Goal: Task Accomplishment & Management: Complete application form

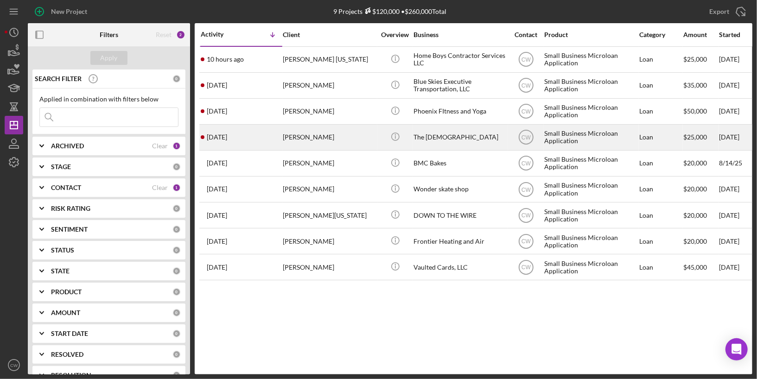
click at [286, 135] on div "[PERSON_NAME]" at bounding box center [329, 137] width 93 height 25
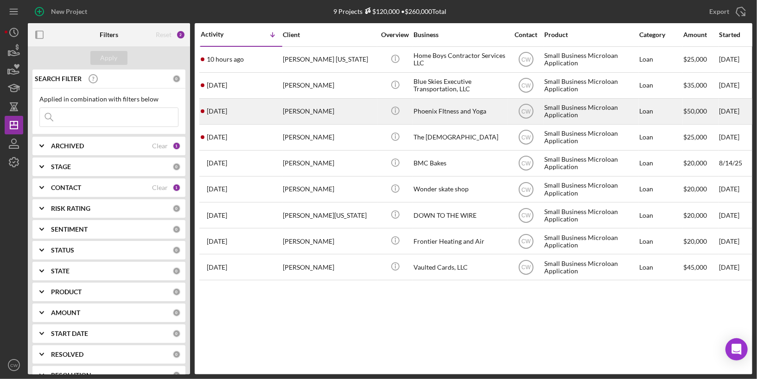
click at [262, 109] on div "[DATE] [PERSON_NAME]" at bounding box center [241, 111] width 81 height 25
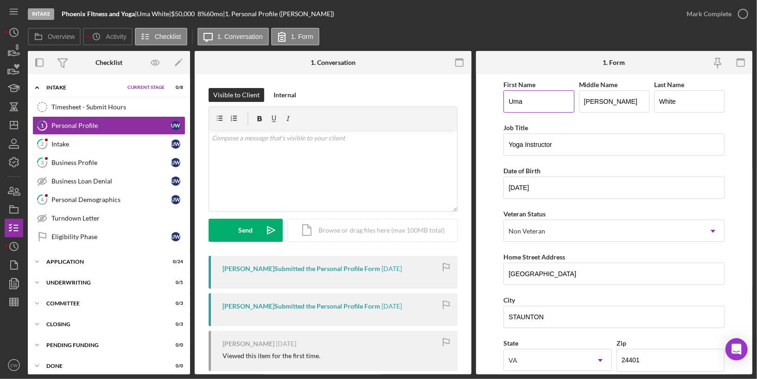
click at [531, 99] on input "Uma" at bounding box center [538, 101] width 70 height 22
click at [607, 100] on input "[PERSON_NAME]" at bounding box center [614, 101] width 70 height 22
click at [679, 101] on input "White" at bounding box center [689, 101] width 70 height 22
click at [561, 139] on input "Yoga Instructor" at bounding box center [613, 144] width 221 height 22
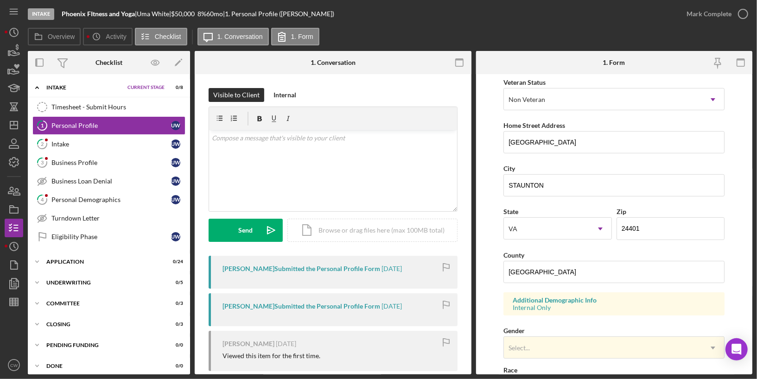
scroll to position [133, 0]
click at [553, 181] on input "STAUNTON" at bounding box center [613, 184] width 221 height 22
type input "Staunton"
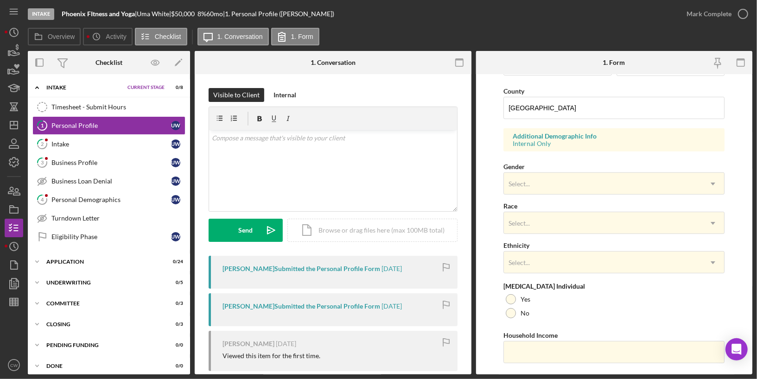
scroll to position [298, 0]
click at [539, 182] on div "Select..." at bounding box center [603, 181] width 198 height 21
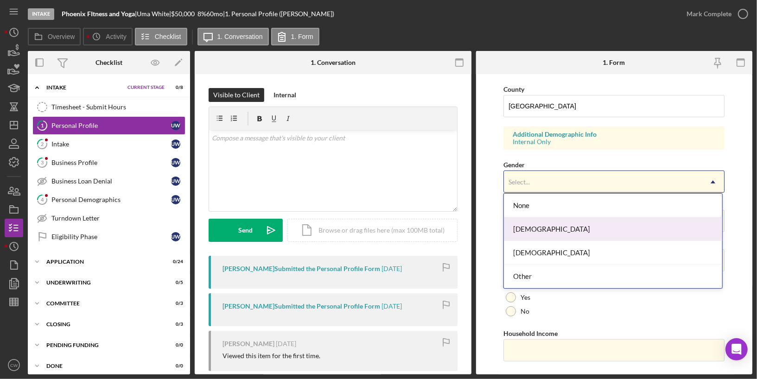
click at [528, 231] on div "[DEMOGRAPHIC_DATA]" at bounding box center [613, 229] width 218 height 24
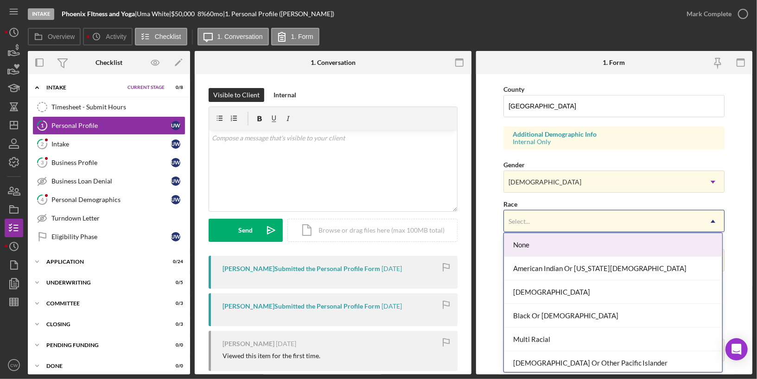
click at [548, 222] on div "Select..." at bounding box center [603, 221] width 198 height 21
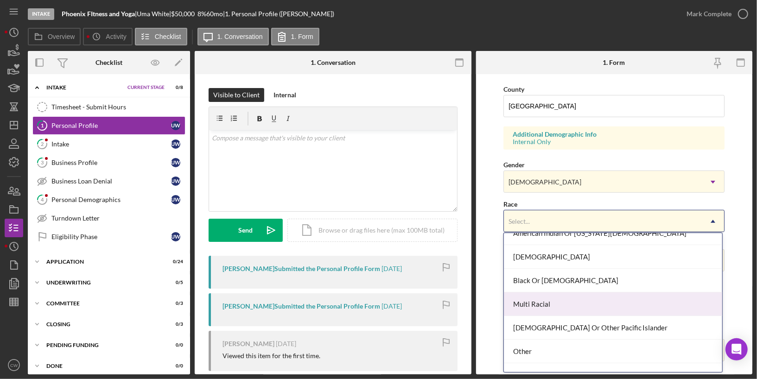
scroll to position [48, 0]
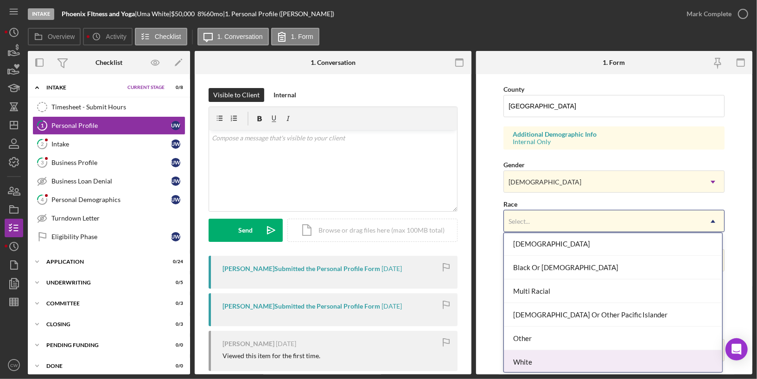
click at [533, 361] on div "White" at bounding box center [613, 362] width 218 height 24
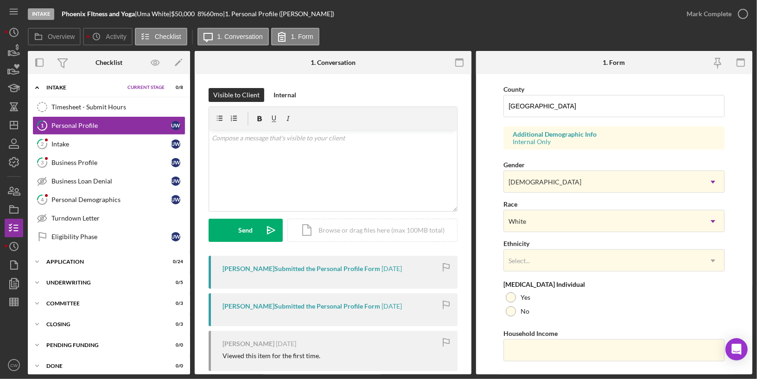
scroll to position [315, 0]
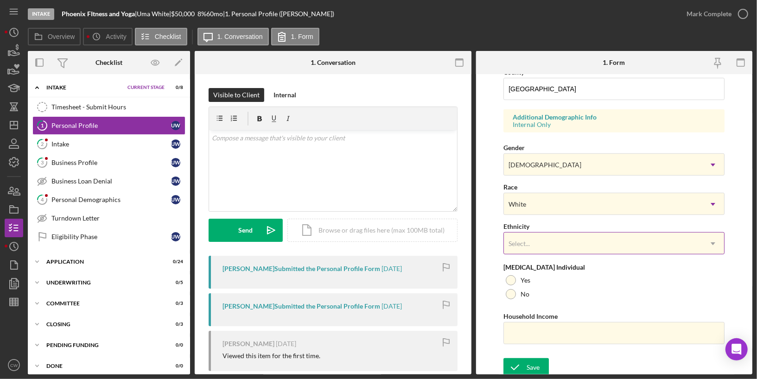
click at [529, 241] on div "Select..." at bounding box center [519, 243] width 24 height 7
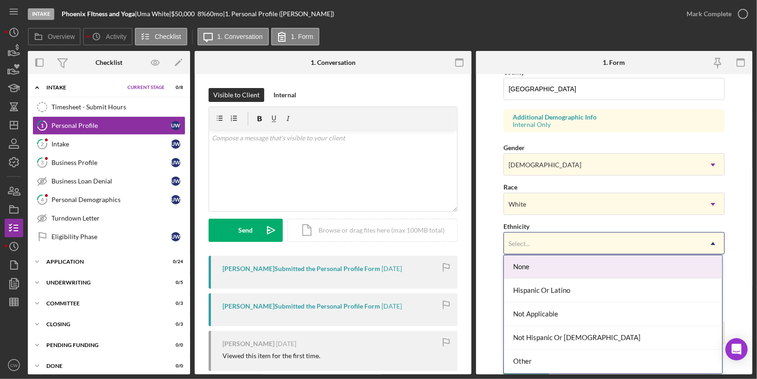
click at [525, 270] on div "None" at bounding box center [613, 267] width 218 height 24
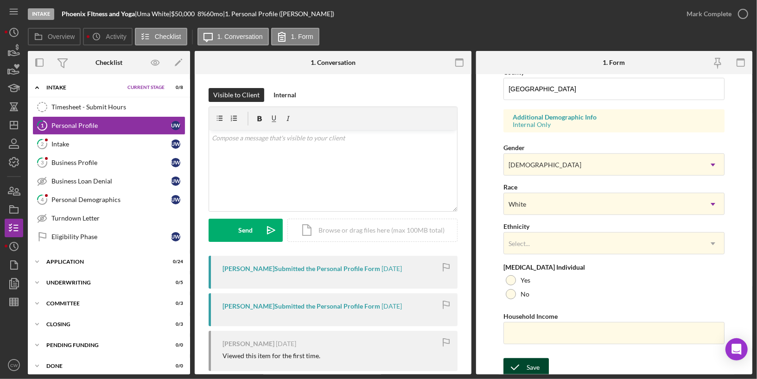
click at [521, 366] on icon "submit" at bounding box center [514, 367] width 23 height 23
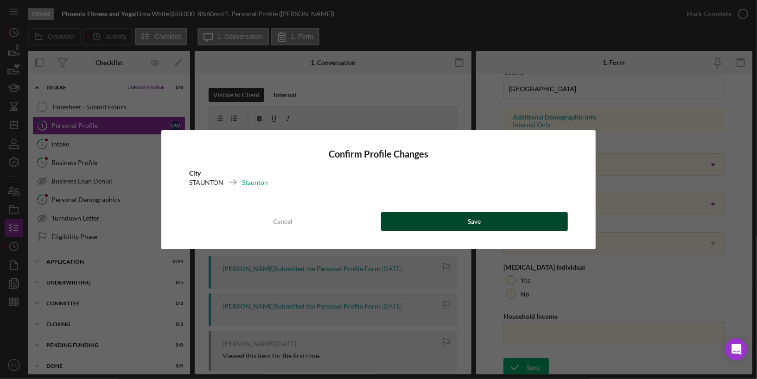
click at [483, 219] on button "Save" at bounding box center [474, 221] width 187 height 19
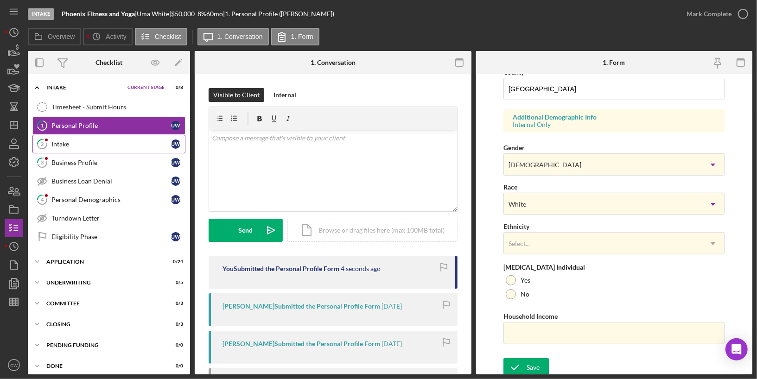
click at [67, 146] on div "Intake" at bounding box center [111, 143] width 120 height 7
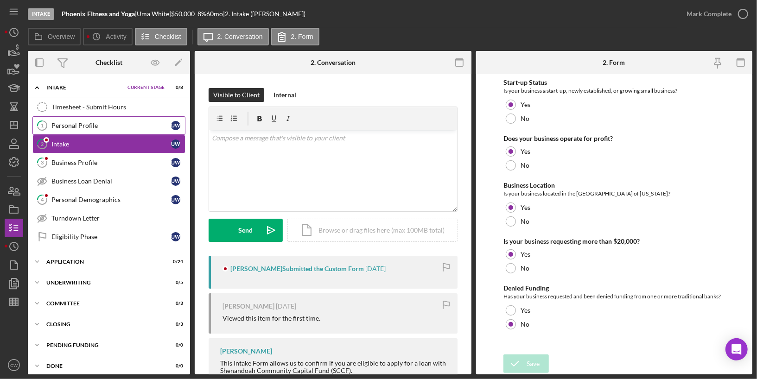
click at [79, 128] on div "Personal Profile" at bounding box center [111, 125] width 120 height 7
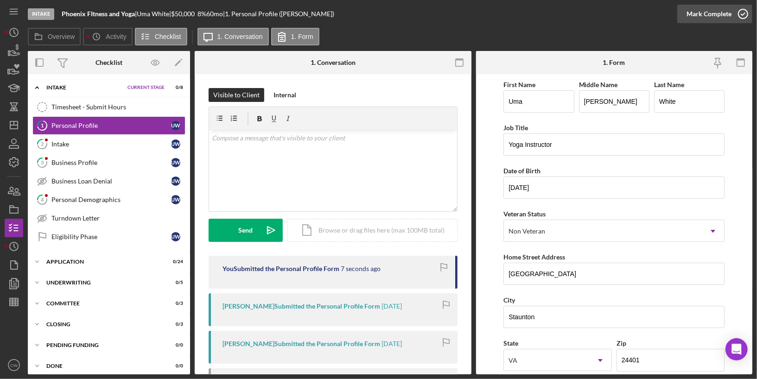
click at [742, 11] on icon "button" at bounding box center [742, 13] width 23 height 23
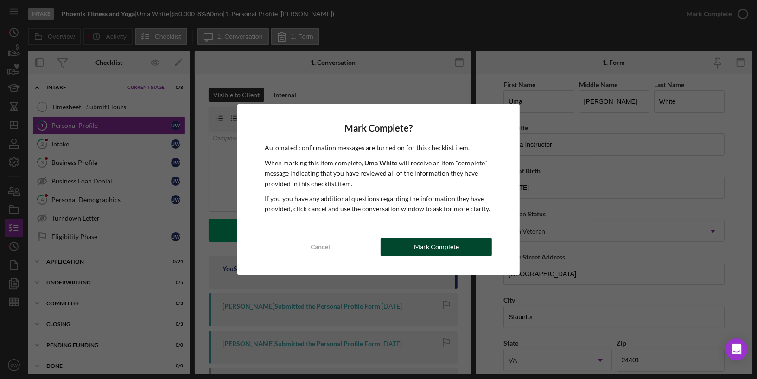
click at [432, 245] on div "Mark Complete" at bounding box center [436, 247] width 45 height 19
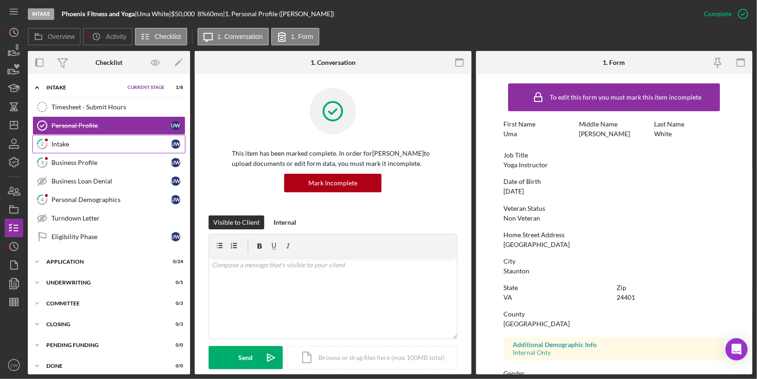
click at [114, 144] on div "Intake" at bounding box center [111, 143] width 120 height 7
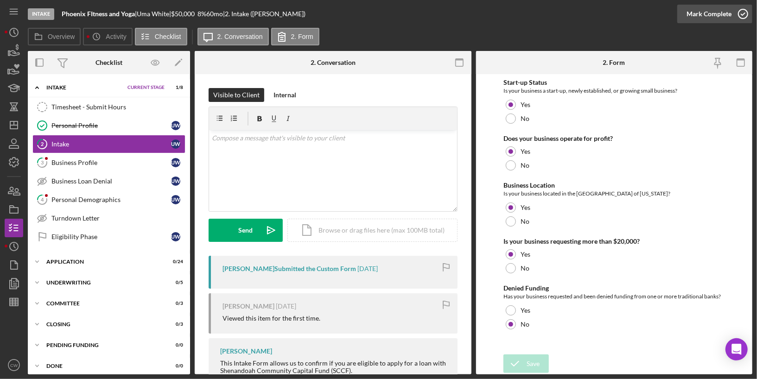
click at [740, 16] on icon "button" at bounding box center [742, 13] width 23 height 23
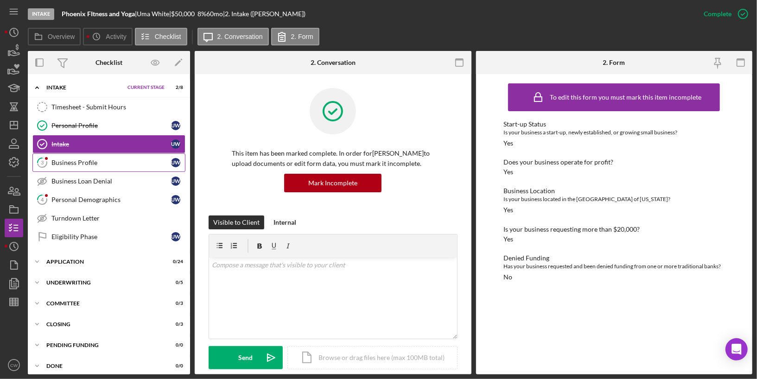
click at [89, 163] on div "Business Profile" at bounding box center [111, 162] width 120 height 7
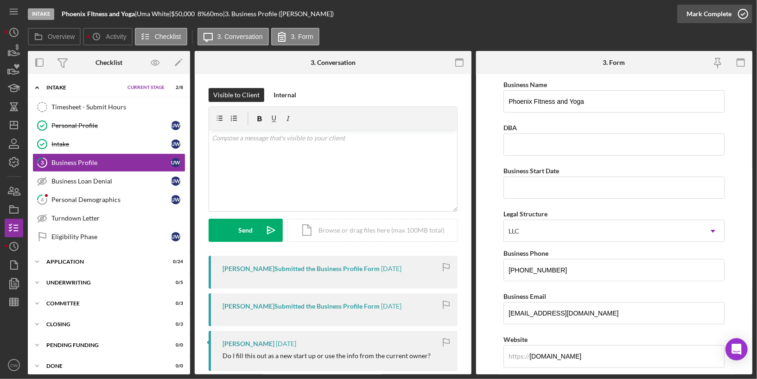
click at [745, 15] on icon "button" at bounding box center [742, 13] width 23 height 23
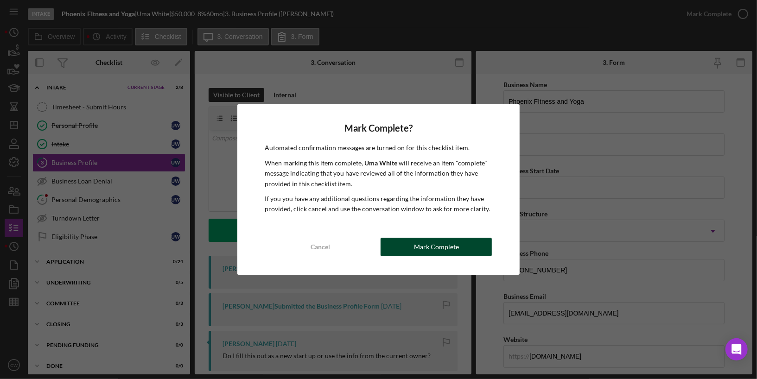
click at [426, 247] on div "Mark Complete" at bounding box center [436, 247] width 45 height 19
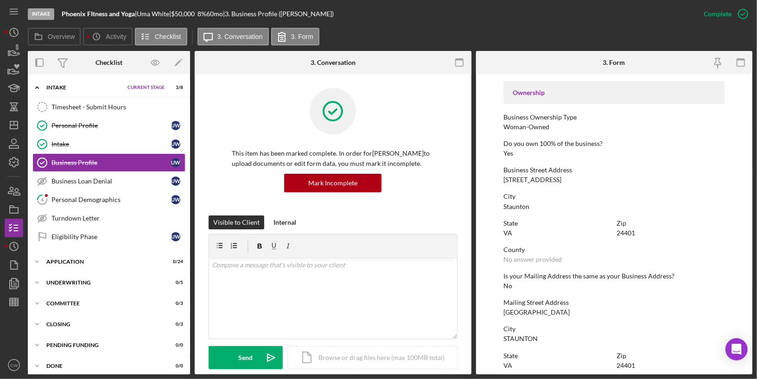
scroll to position [504, 0]
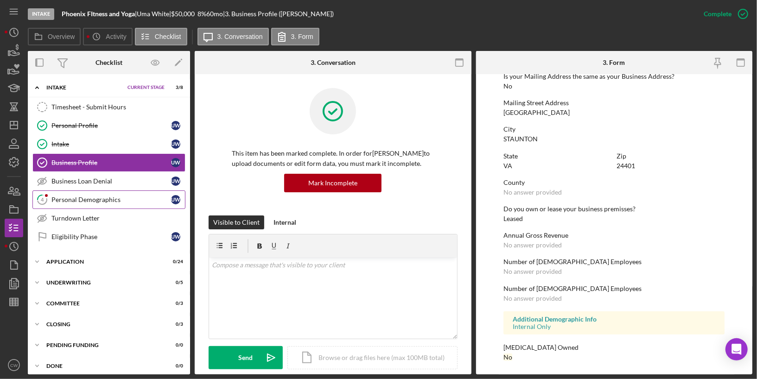
click at [92, 198] on div "Personal Demographics" at bounding box center [111, 199] width 120 height 7
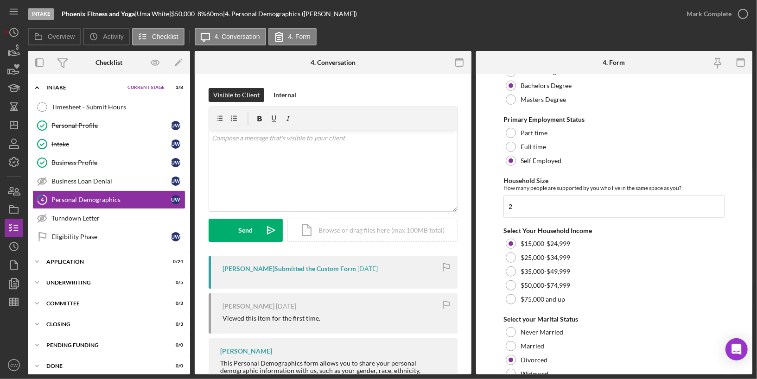
scroll to position [613, 0]
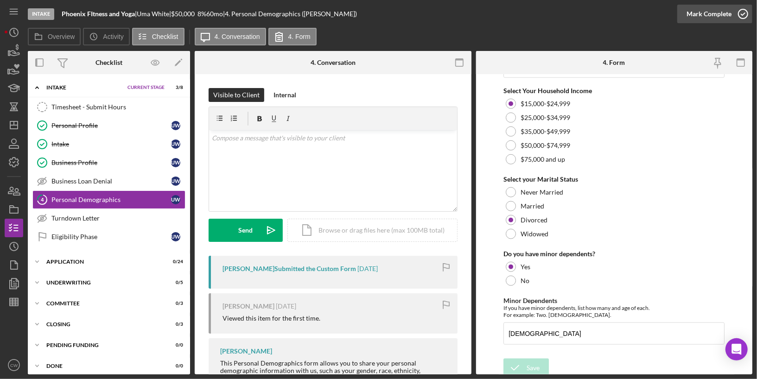
click at [745, 16] on icon "button" at bounding box center [742, 13] width 23 height 23
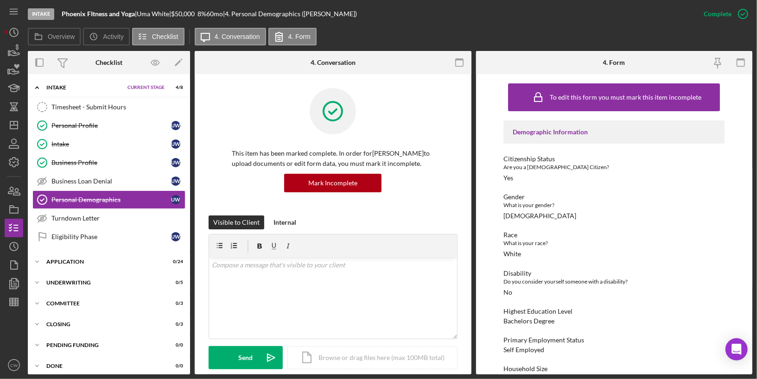
scroll to position [165, 0]
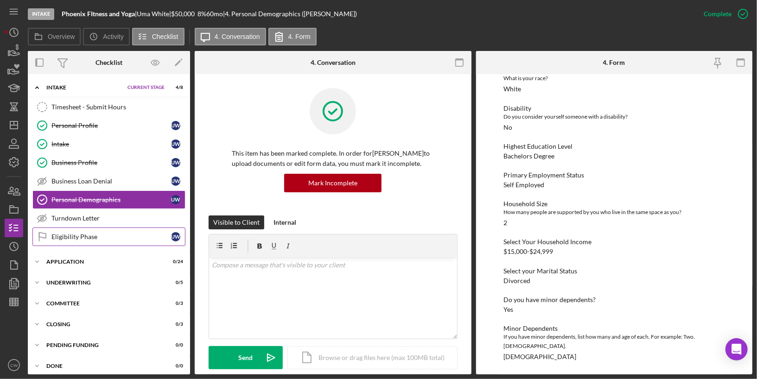
click at [93, 237] on link "Eligibility Phase Eligibility Phase U W" at bounding box center [108, 237] width 153 height 19
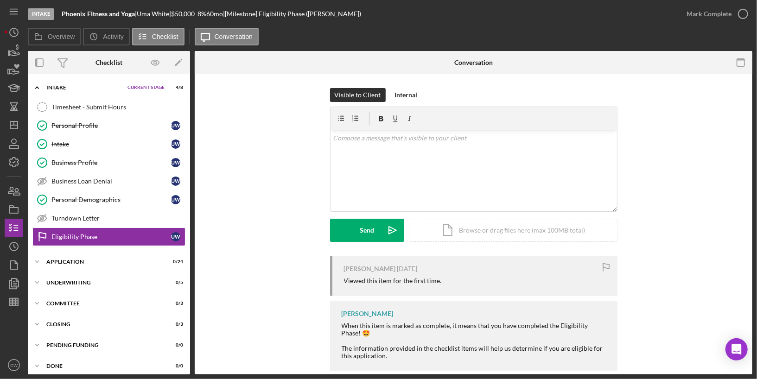
scroll to position [15, 0]
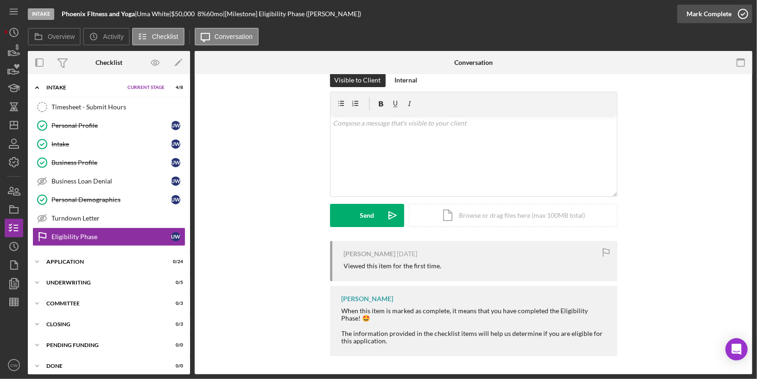
click at [742, 11] on icon "button" at bounding box center [742, 13] width 23 height 23
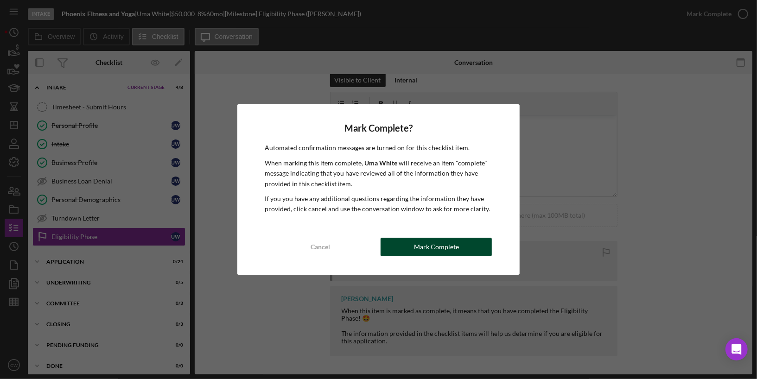
click at [437, 250] on div "Mark Complete" at bounding box center [436, 247] width 45 height 19
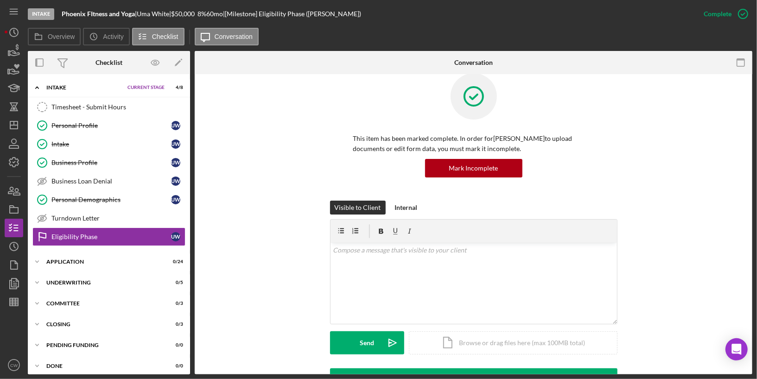
scroll to position [142, 0]
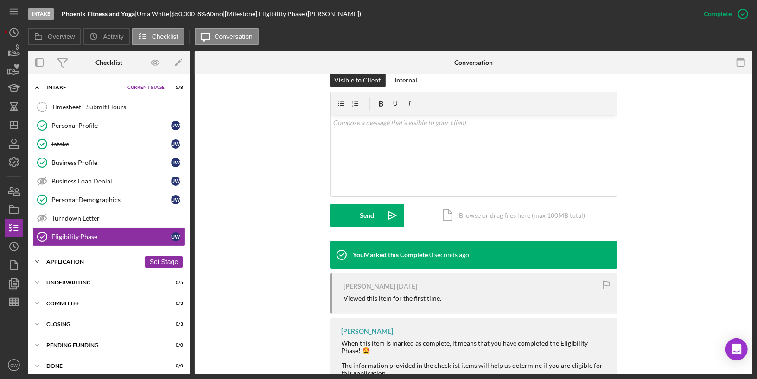
click at [92, 264] on div "Icon/Expander Application 0 / 24 Set Stage" at bounding box center [109, 262] width 162 height 19
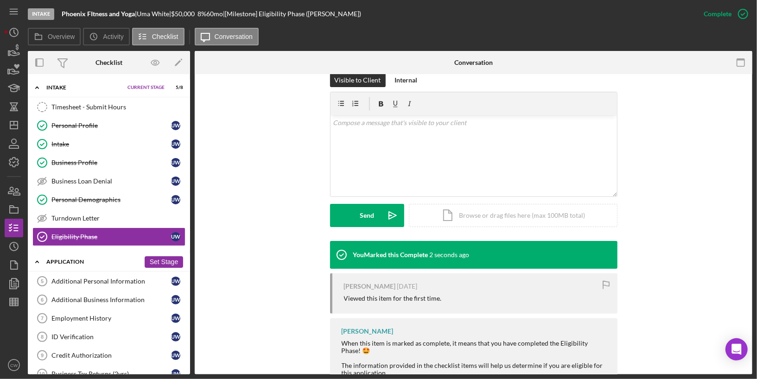
click at [153, 258] on button "Set Stage" at bounding box center [164, 262] width 38 height 12
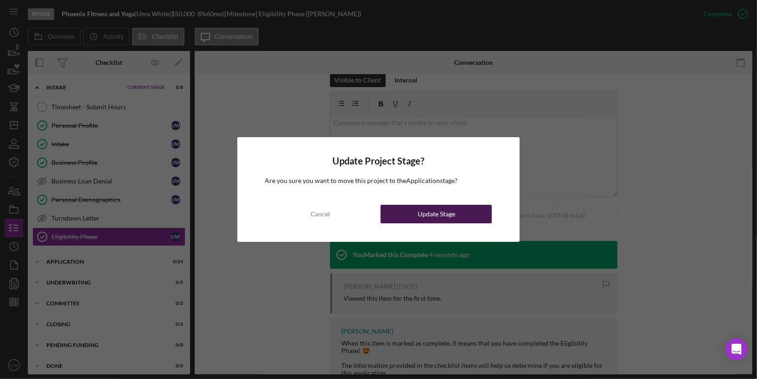
click at [410, 218] on button "Update Stage" at bounding box center [435, 214] width 111 height 19
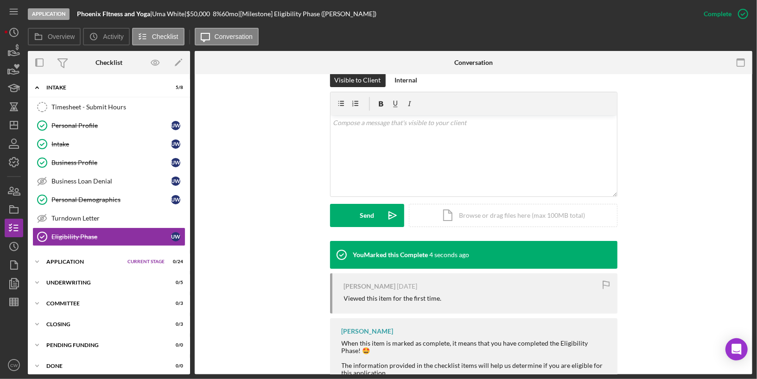
scroll to position [174, 0]
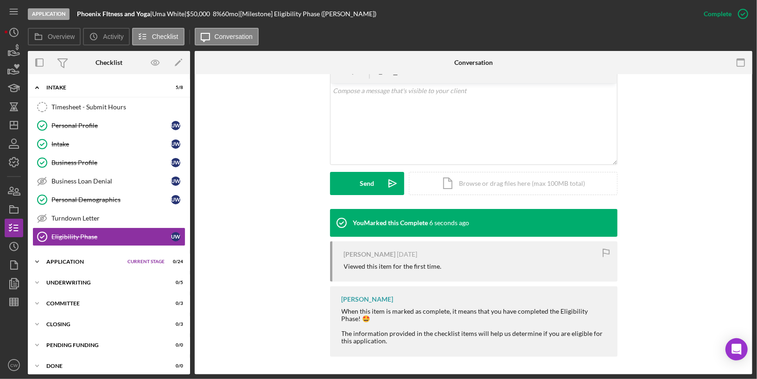
click at [44, 253] on icon "Icon/Expander" at bounding box center [37, 262] width 19 height 19
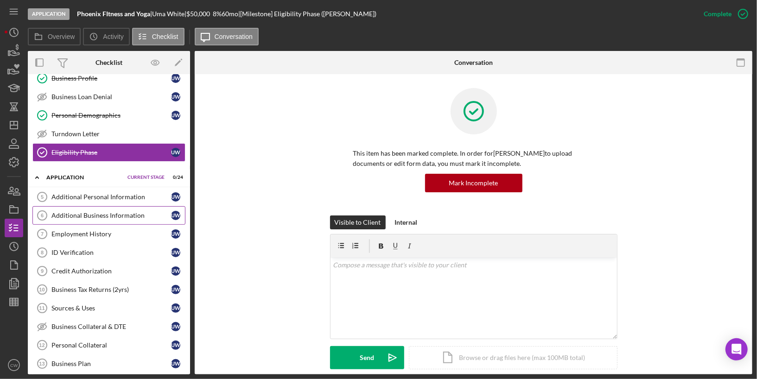
scroll to position [41, 0]
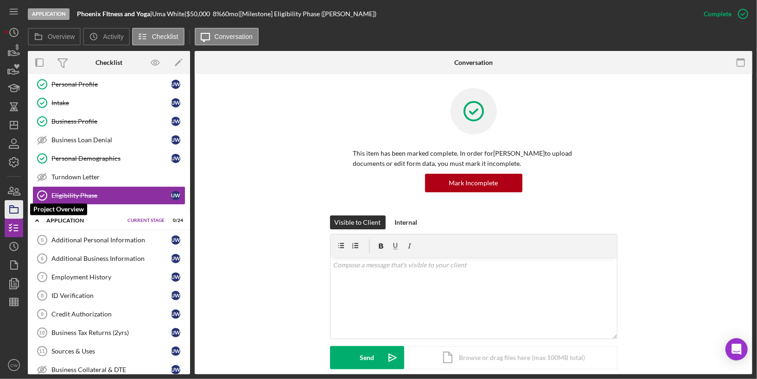
click at [13, 212] on icon "button" at bounding box center [13, 209] width 23 height 23
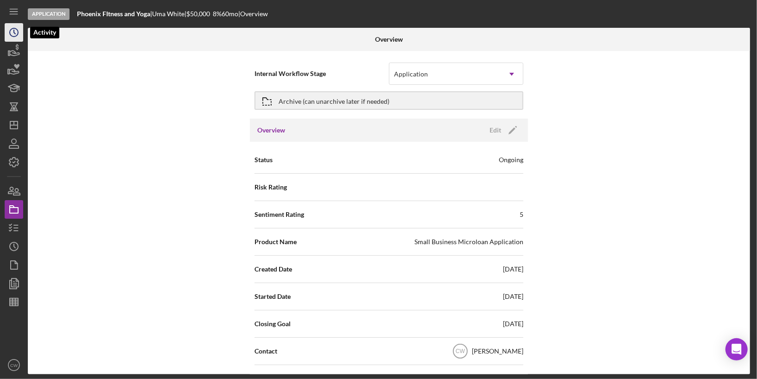
click at [15, 31] on icon "Icon/History" at bounding box center [13, 32] width 23 height 23
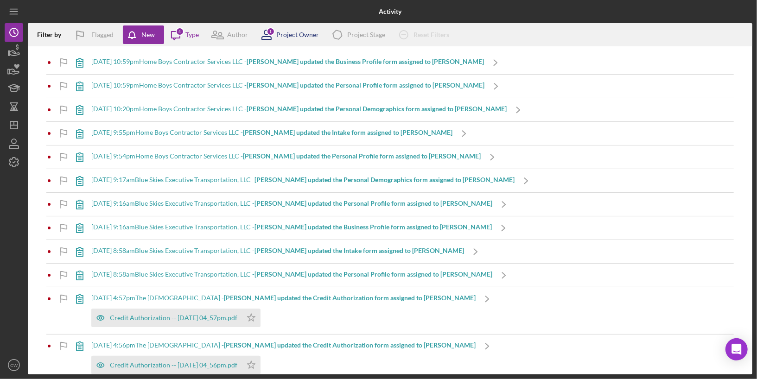
click at [273, 33] on div "1" at bounding box center [270, 31] width 8 height 8
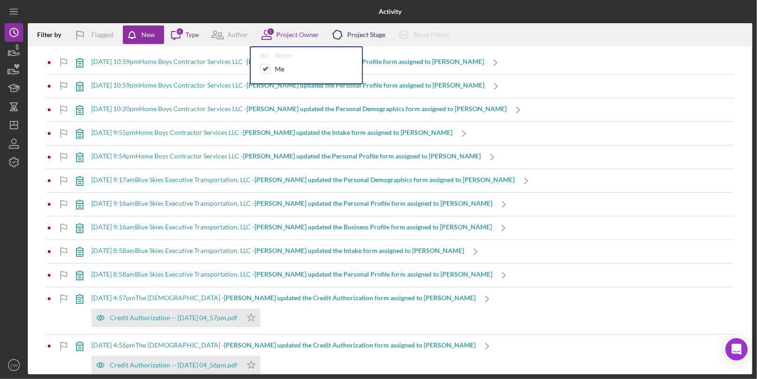
click at [346, 32] on icon "Icon/Product" at bounding box center [337, 34] width 23 height 23
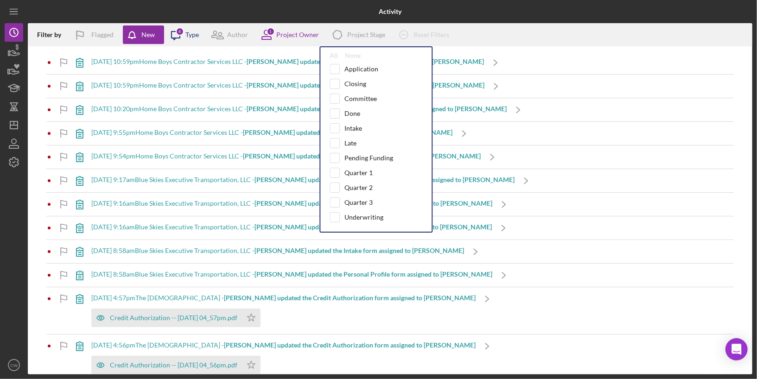
click at [173, 29] on icon "Icon/Message" at bounding box center [175, 34] width 23 height 23
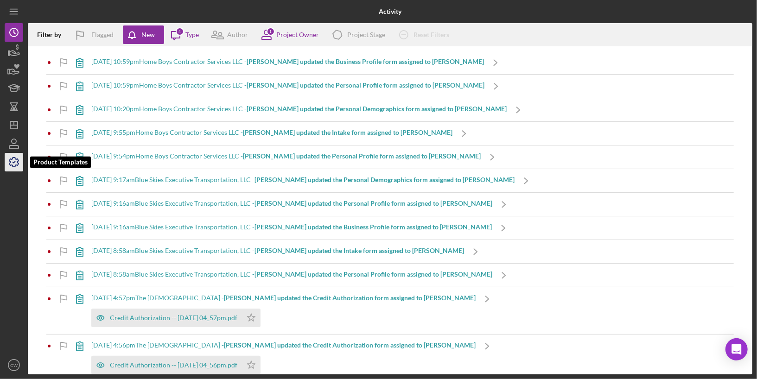
click at [15, 159] on icon "button" at bounding box center [13, 162] width 9 height 9
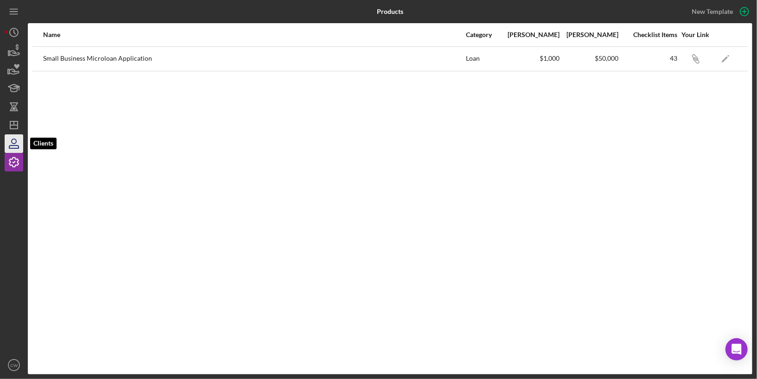
click at [14, 147] on icon "button" at bounding box center [13, 143] width 23 height 23
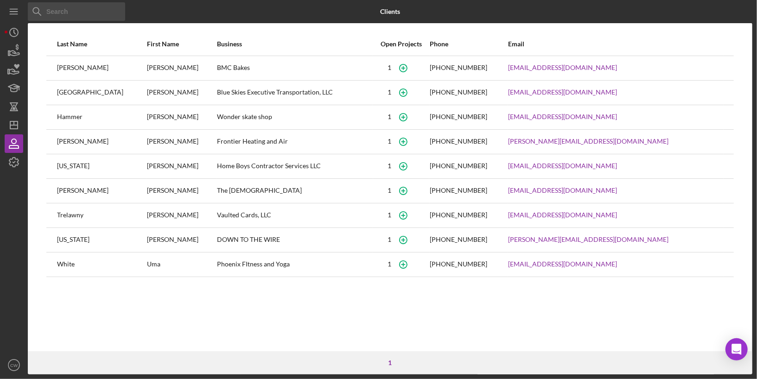
click at [285, 88] on div "Blue Skies Executive Transportation, LLC" at bounding box center [294, 92] width 155 height 23
click at [405, 93] on icon "button" at bounding box center [403, 92] width 4 height 4
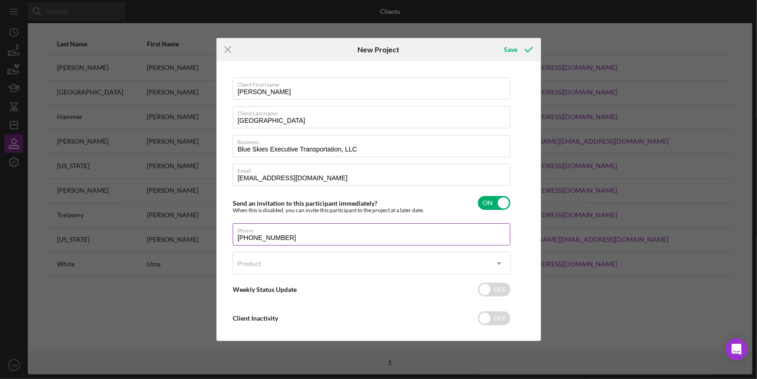
scroll to position [11, 0]
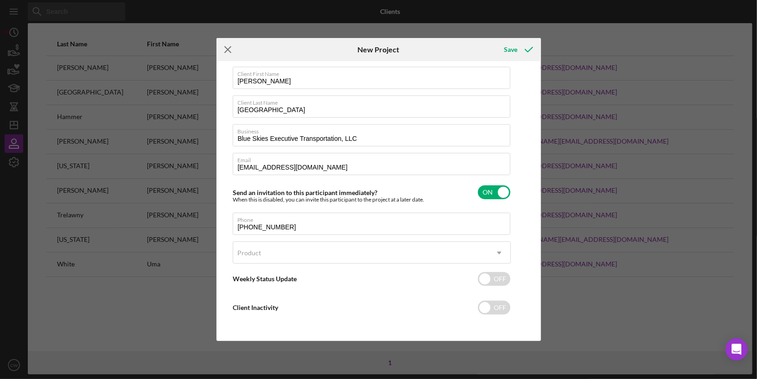
click at [228, 48] on line at bounding box center [228, 49] width 6 height 6
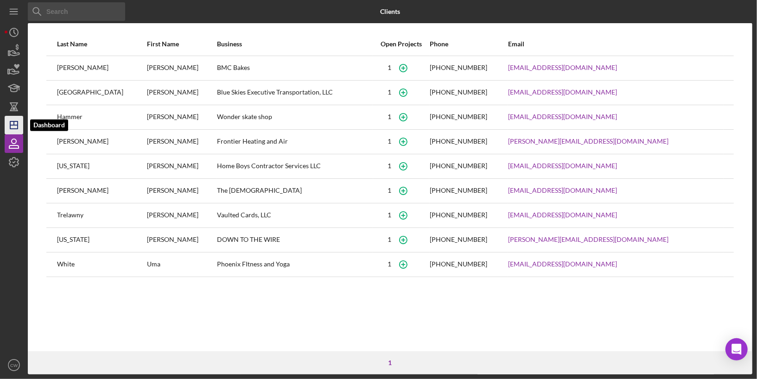
click at [10, 129] on icon "Icon/Dashboard" at bounding box center [13, 125] width 23 height 23
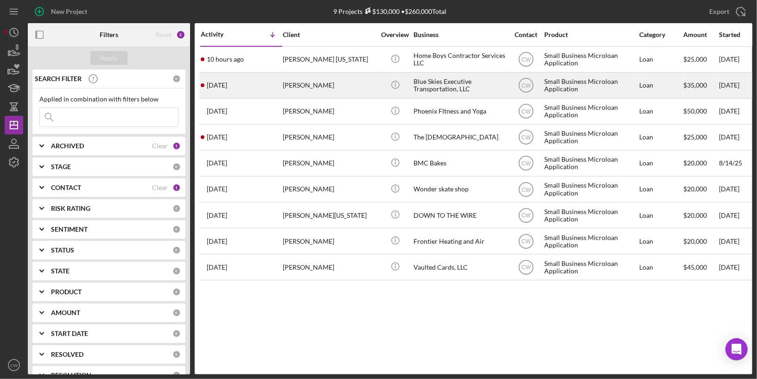
click at [370, 84] on div "[PERSON_NAME]" at bounding box center [329, 85] width 93 height 25
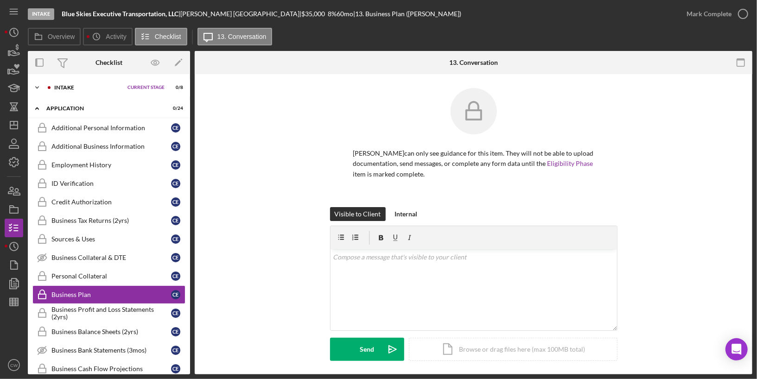
click at [37, 87] on icon "Icon/Expander" at bounding box center [37, 87] width 19 height 19
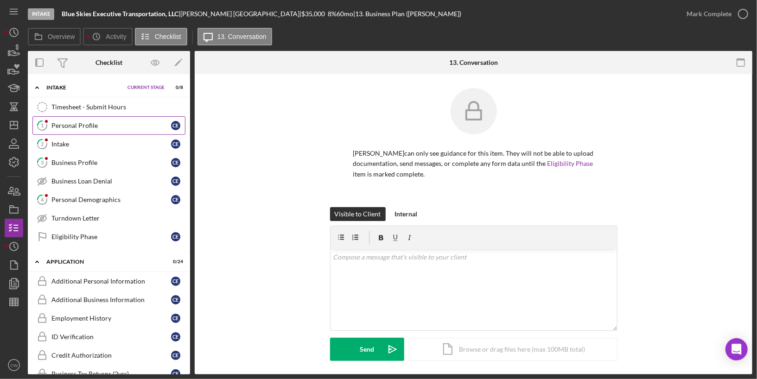
click at [86, 122] on div "Personal Profile" at bounding box center [111, 125] width 120 height 7
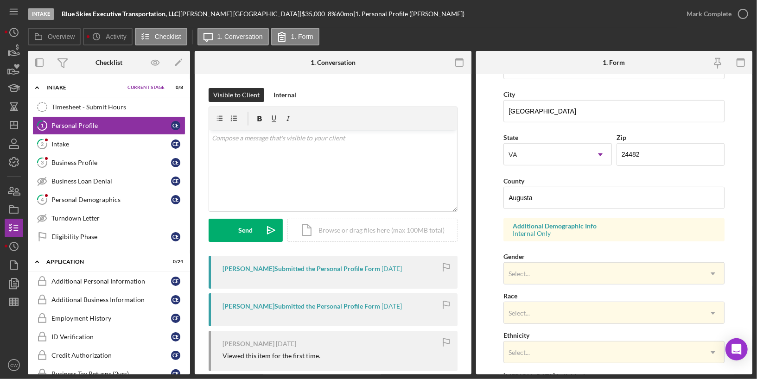
scroll to position [315, 0]
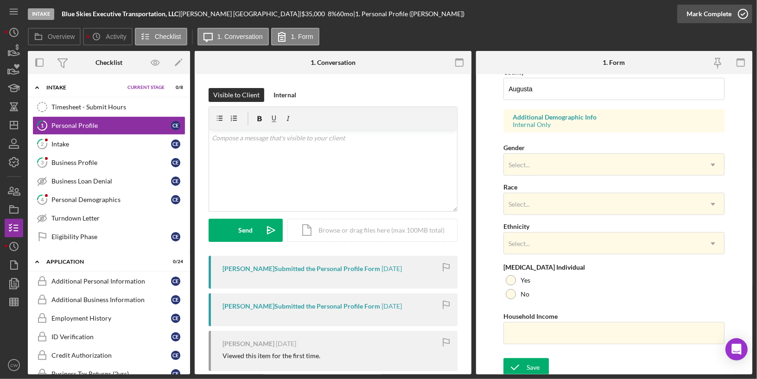
click at [740, 12] on icon "button" at bounding box center [742, 13] width 23 height 23
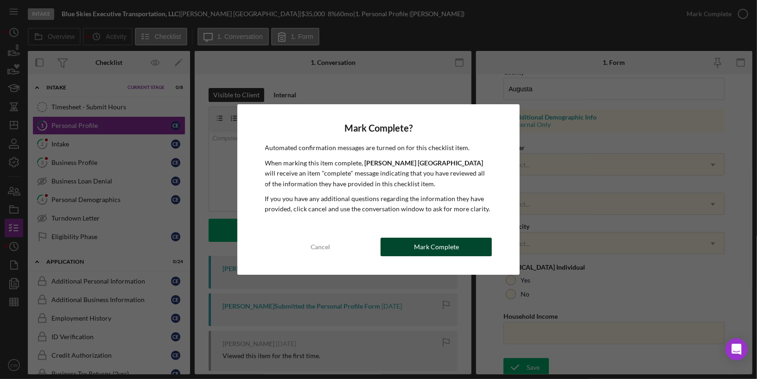
click at [455, 248] on div "Mark Complete" at bounding box center [436, 247] width 45 height 19
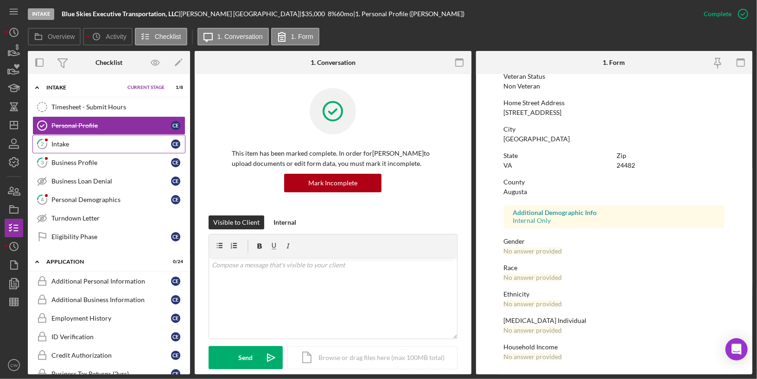
scroll to position [132, 0]
click at [89, 147] on link "2 Intake C E" at bounding box center [108, 144] width 153 height 19
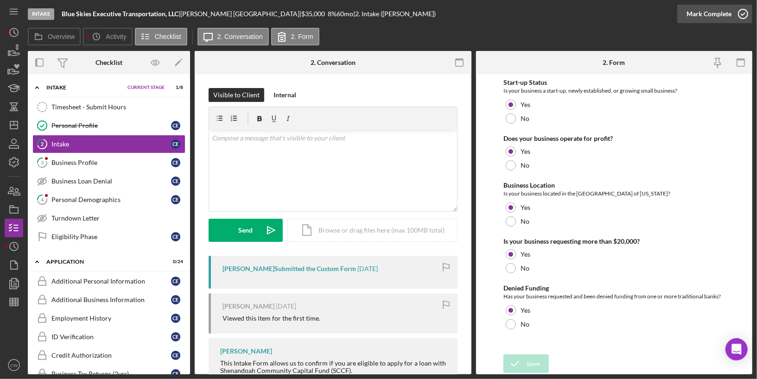
click at [744, 16] on icon "button" at bounding box center [742, 13] width 23 height 23
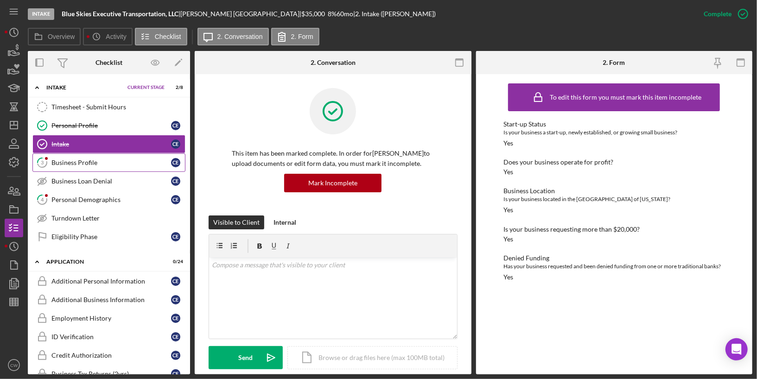
click at [132, 167] on link "3 Business Profile C E" at bounding box center [108, 162] width 153 height 19
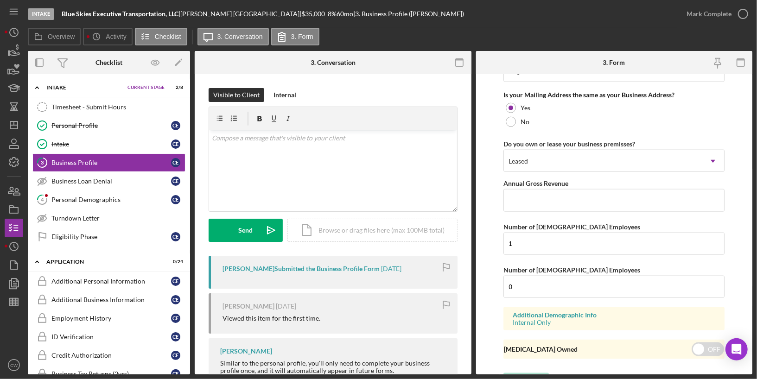
scroll to position [721, 0]
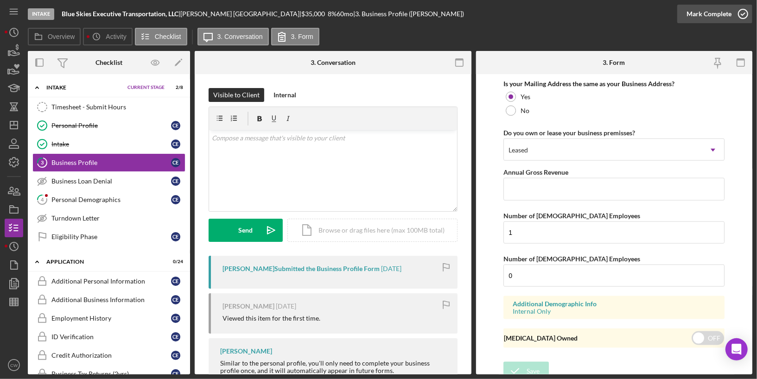
click at [740, 19] on icon "button" at bounding box center [742, 13] width 23 height 23
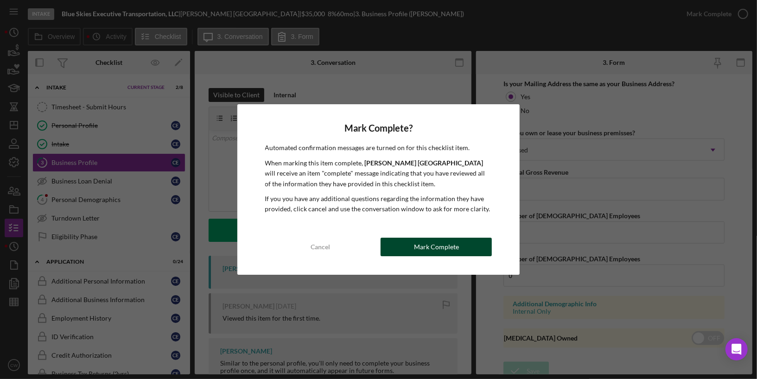
click at [451, 246] on div "Mark Complete" at bounding box center [436, 247] width 45 height 19
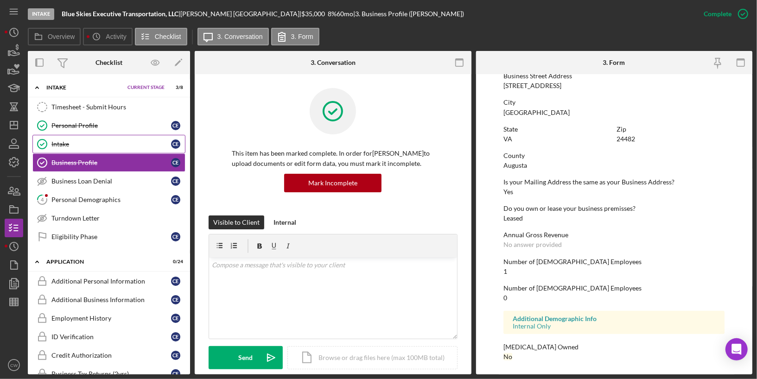
scroll to position [399, 0]
click at [79, 202] on link "4 Personal Demographics C E" at bounding box center [108, 199] width 153 height 19
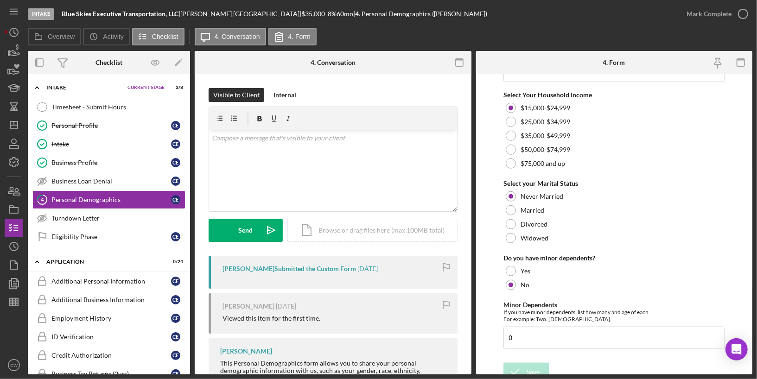
scroll to position [613, 0]
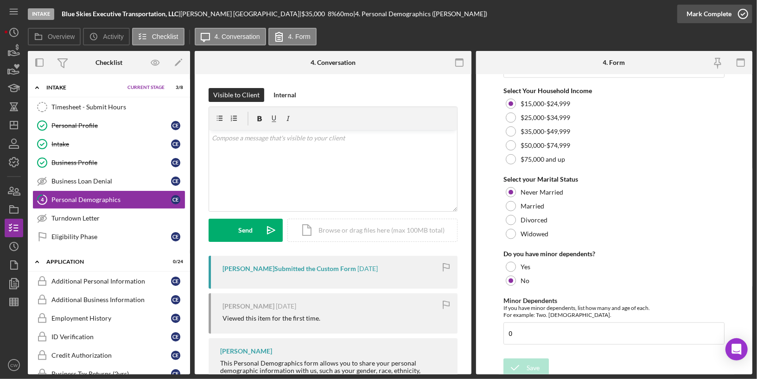
click at [742, 17] on icon "button" at bounding box center [742, 13] width 23 height 23
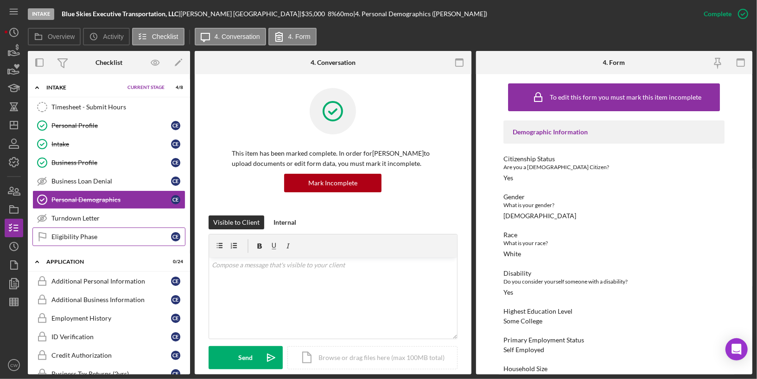
click at [59, 234] on div "Eligibility Phase" at bounding box center [111, 236] width 120 height 7
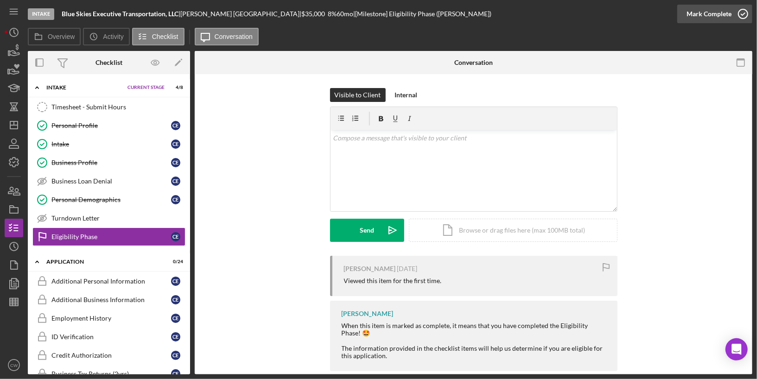
click at [746, 13] on icon "button" at bounding box center [742, 13] width 23 height 23
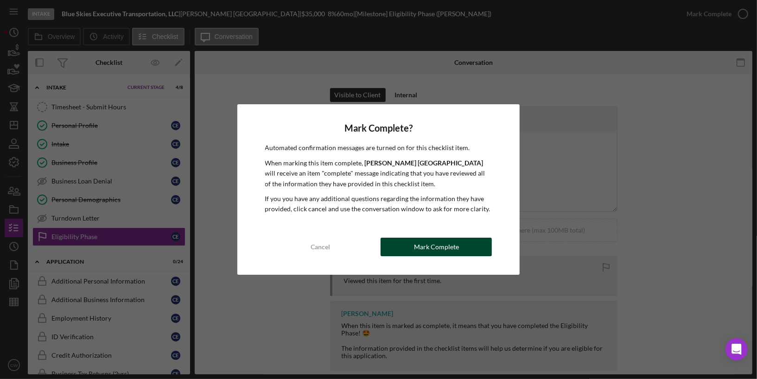
click at [437, 252] on div "Mark Complete" at bounding box center [436, 247] width 45 height 19
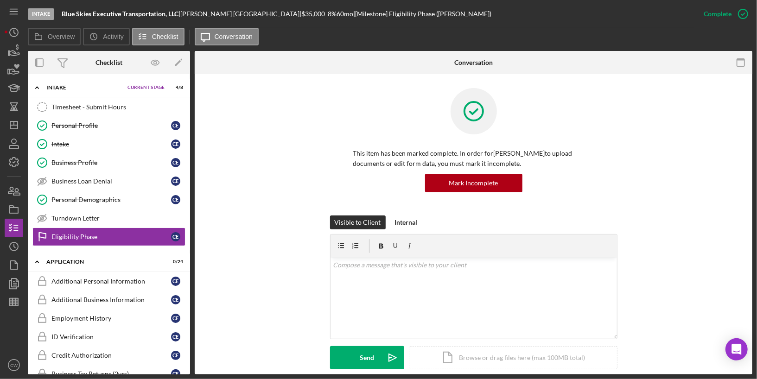
scroll to position [174, 0]
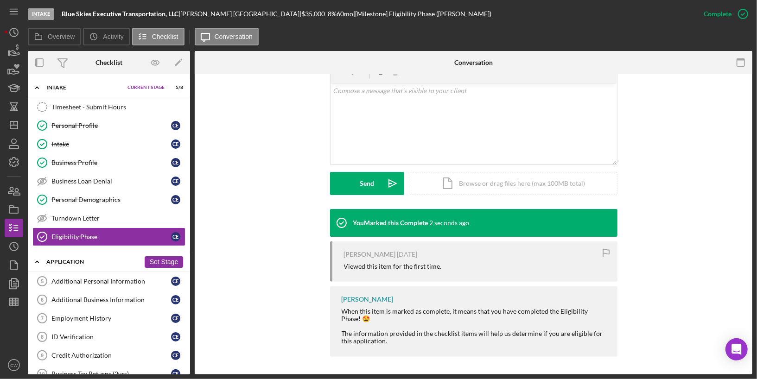
click at [167, 256] on button "Set Stage" at bounding box center [164, 262] width 38 height 12
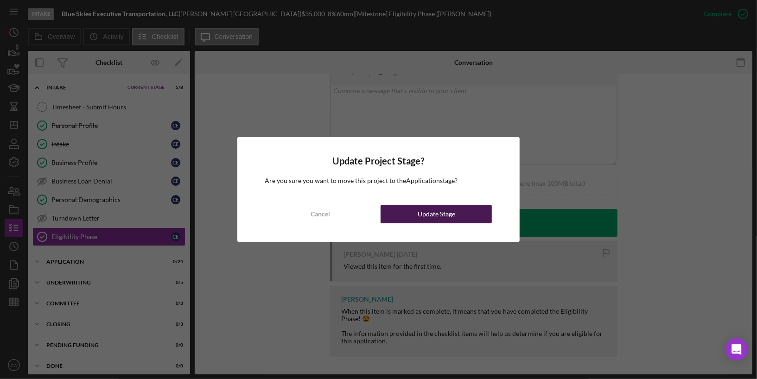
click at [443, 215] on div "Update Stage" at bounding box center [437, 214] width 38 height 19
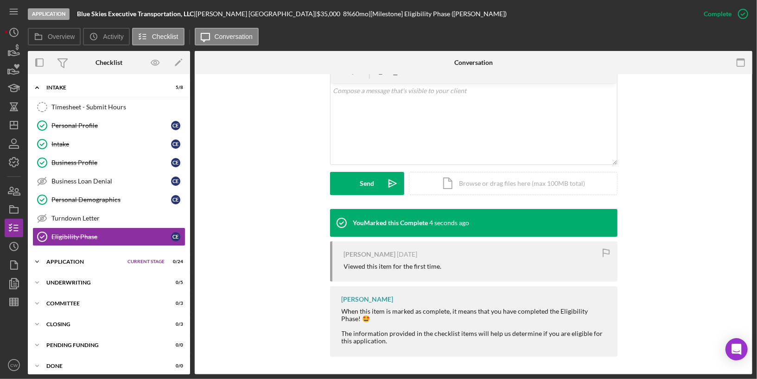
click at [47, 259] on div "Application" at bounding box center [84, 262] width 76 height 6
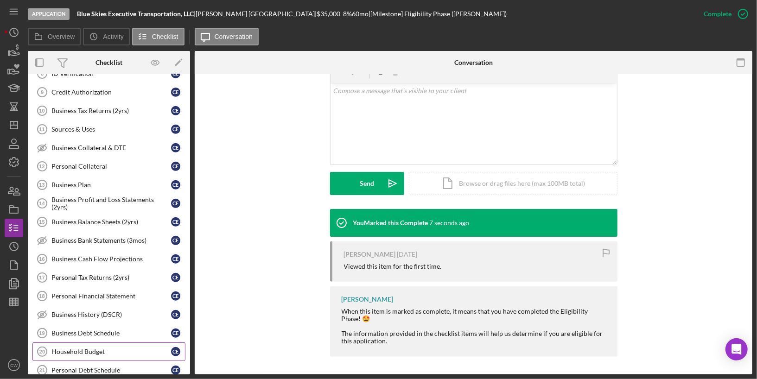
scroll to position [0, 0]
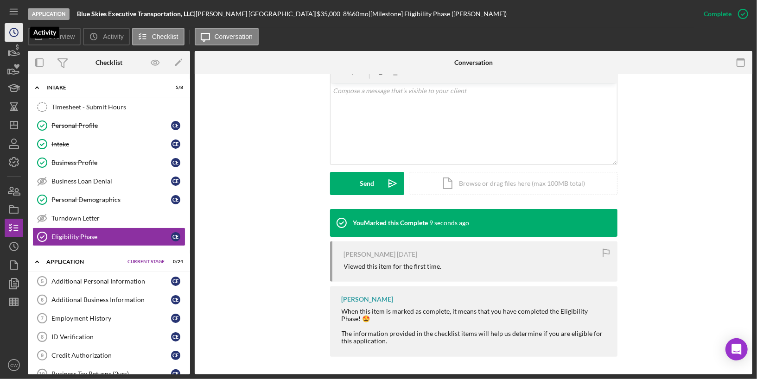
click at [15, 34] on polyline "button" at bounding box center [14, 32] width 1 height 4
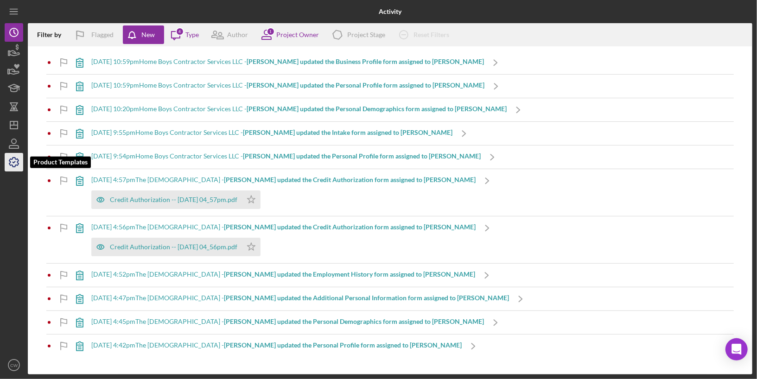
click at [12, 166] on icon "button" at bounding box center [13, 162] width 9 height 9
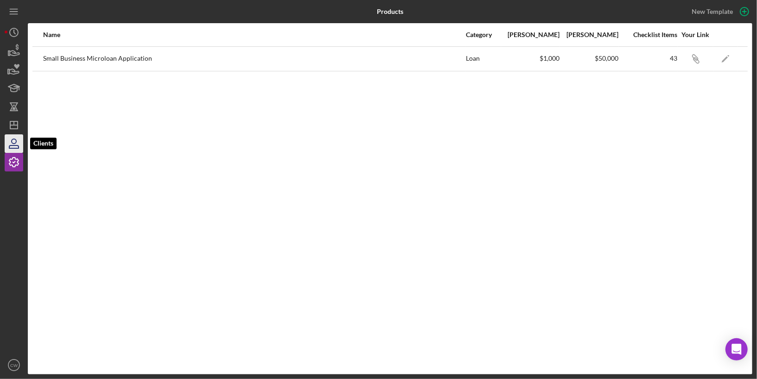
click at [13, 146] on icon "button" at bounding box center [13, 147] width 9 height 3
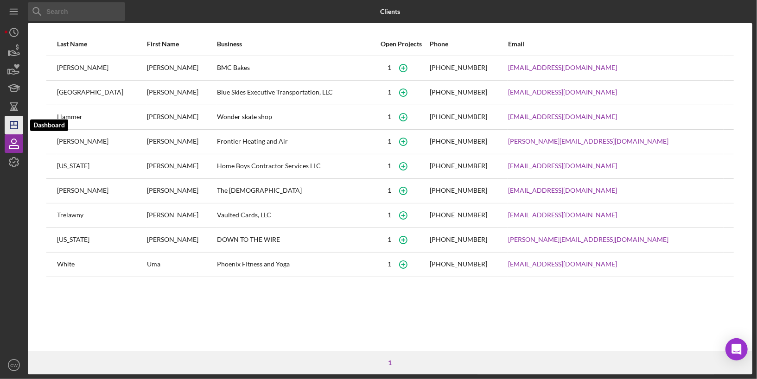
click at [11, 122] on icon "Icon/Dashboard" at bounding box center [13, 125] width 23 height 23
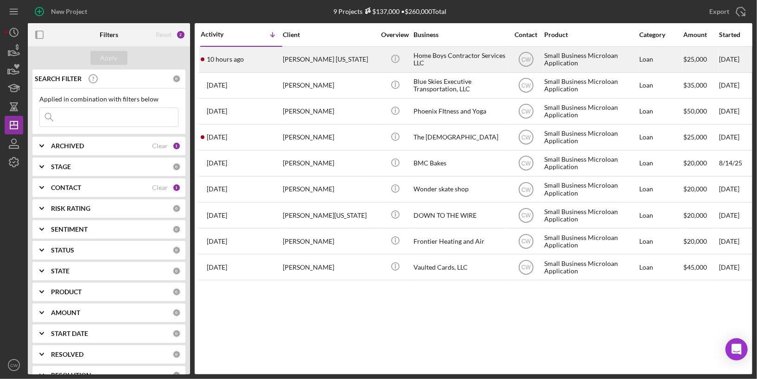
click at [361, 57] on div "[PERSON_NAME] [US_STATE]" at bounding box center [329, 59] width 93 height 25
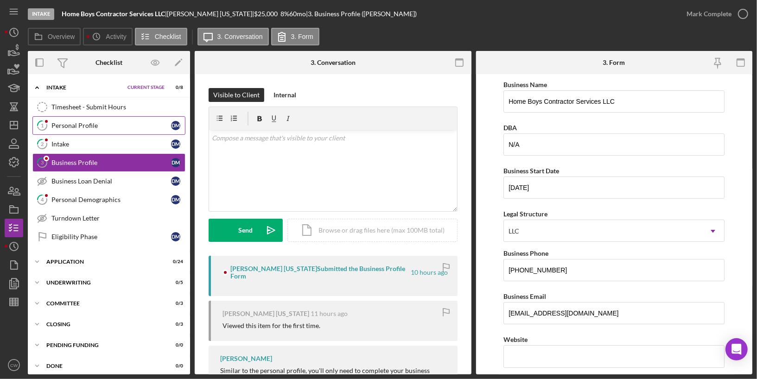
click at [114, 126] on div "Personal Profile" at bounding box center [111, 125] width 120 height 7
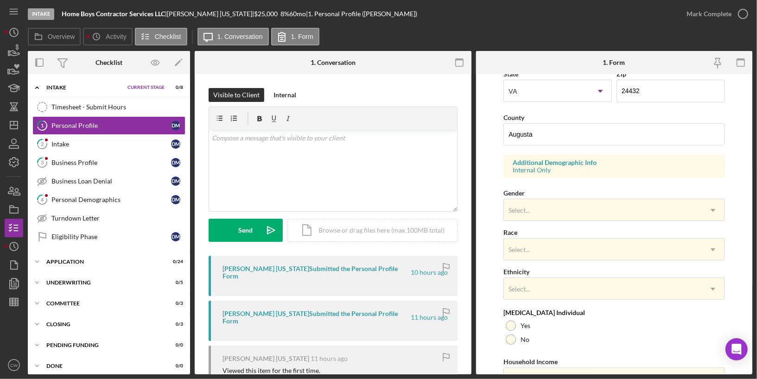
scroll to position [315, 0]
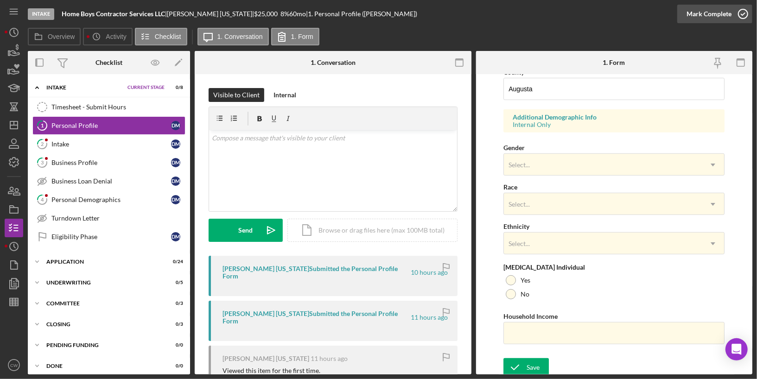
click at [746, 16] on icon "button" at bounding box center [742, 13] width 23 height 23
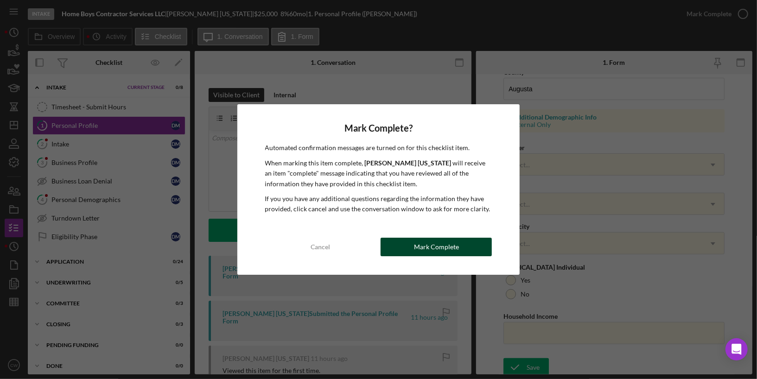
click at [463, 248] on button "Mark Complete" at bounding box center [435, 247] width 111 height 19
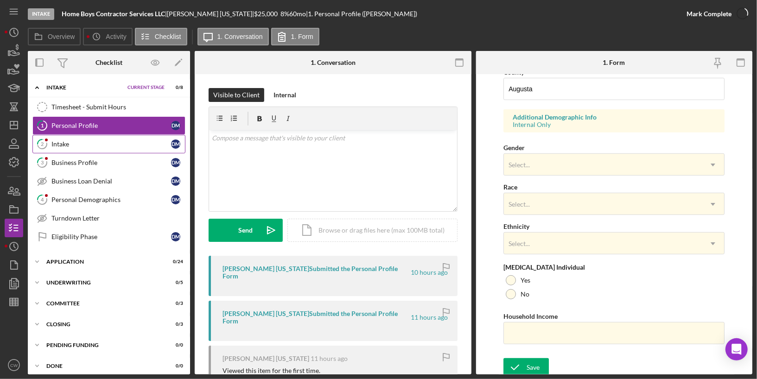
scroll to position [352, 0]
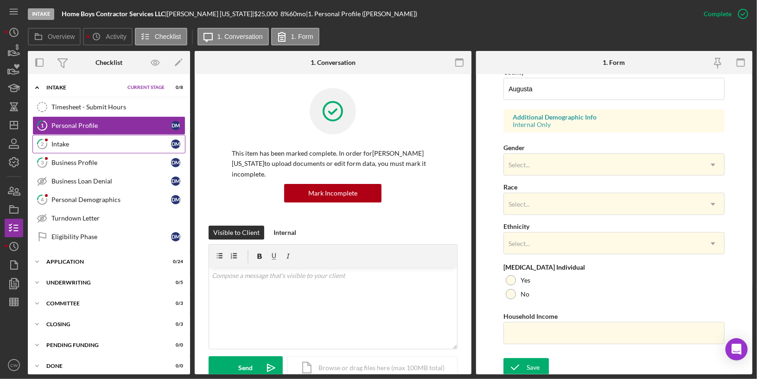
click at [103, 148] on link "2 Intake [PERSON_NAME]" at bounding box center [108, 144] width 153 height 19
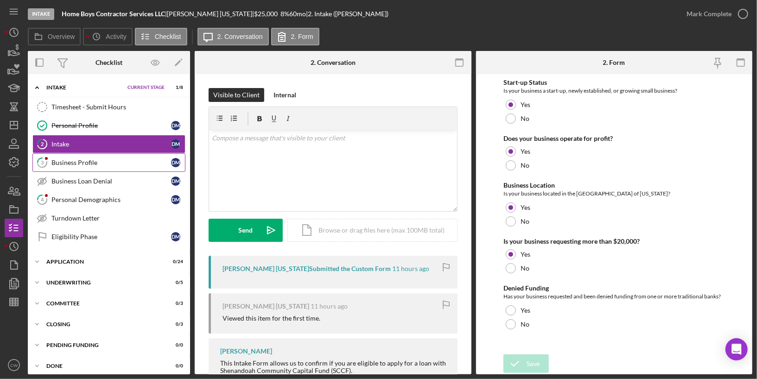
click at [63, 159] on div "Business Profile" at bounding box center [111, 162] width 120 height 7
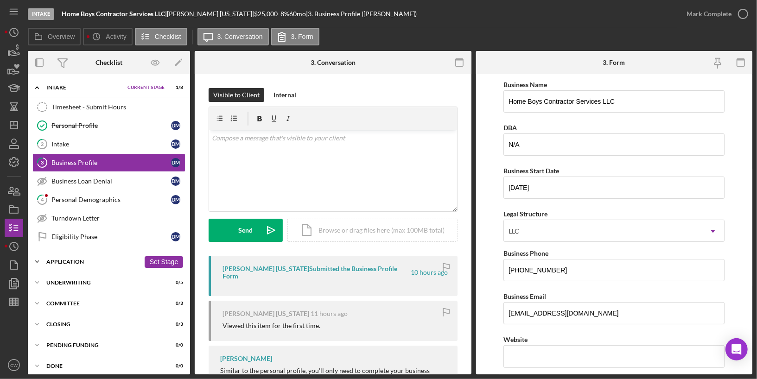
click at [120, 253] on div "Icon/Expander Application 0 / 24 Set Stage" at bounding box center [109, 262] width 162 height 19
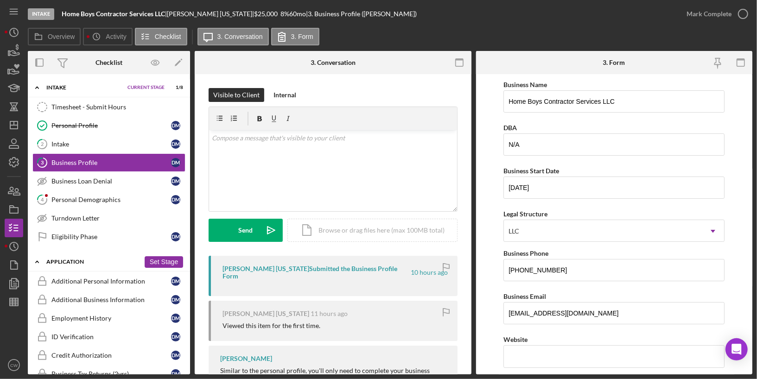
click at [156, 256] on button "Set Stage" at bounding box center [164, 262] width 38 height 12
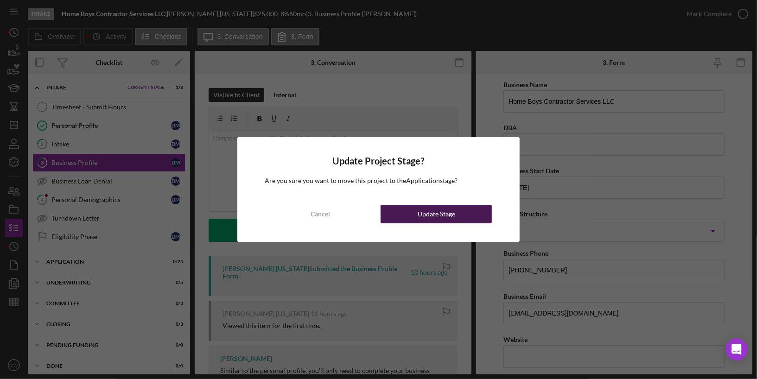
click at [418, 209] on div "Update Stage" at bounding box center [437, 214] width 38 height 19
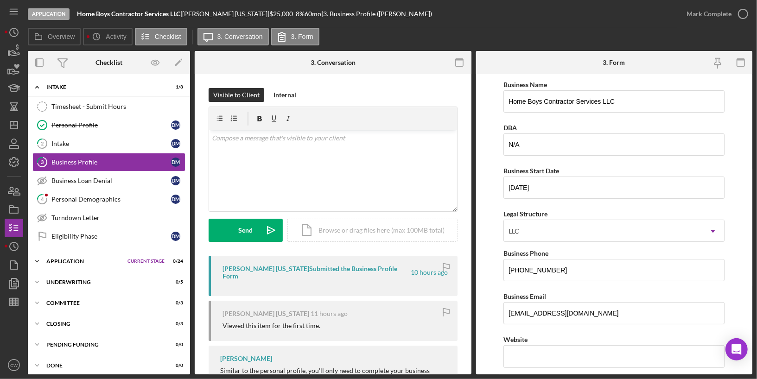
click at [59, 259] on div "Application" at bounding box center [84, 262] width 76 height 6
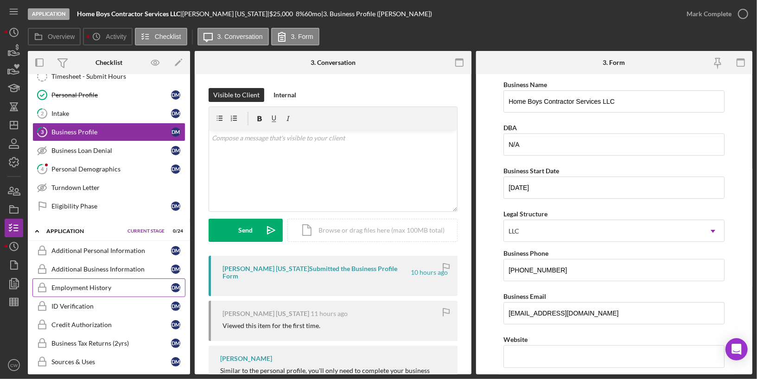
scroll to position [23, 0]
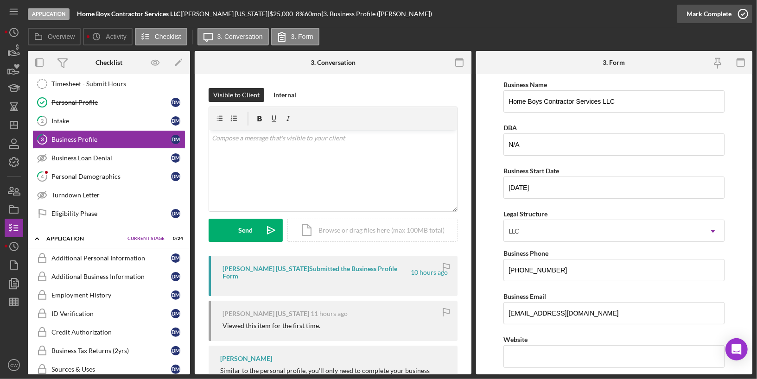
click at [743, 12] on icon "button" at bounding box center [742, 13] width 23 height 23
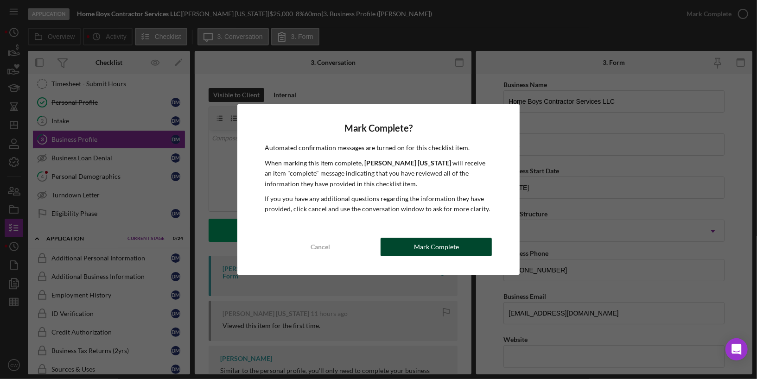
click at [466, 243] on button "Mark Complete" at bounding box center [435, 247] width 111 height 19
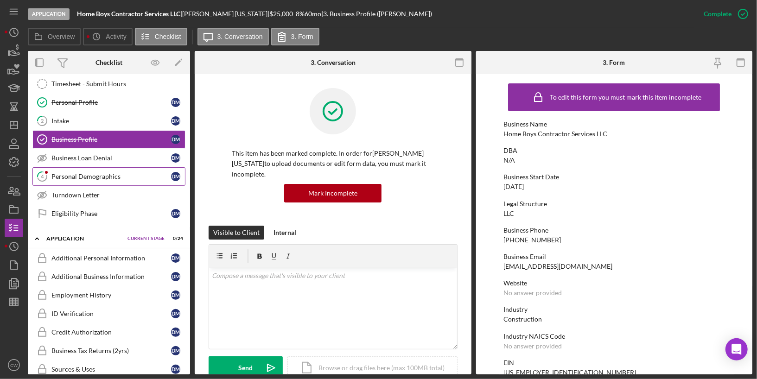
click at [106, 178] on link "4 Personal Demographics [PERSON_NAME]" at bounding box center [108, 176] width 153 height 19
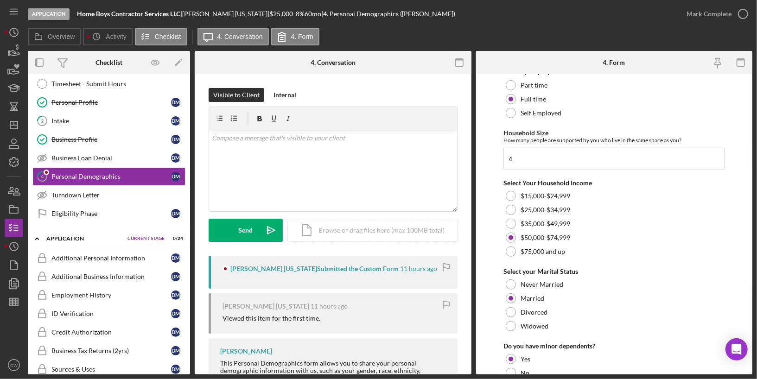
scroll to position [613, 0]
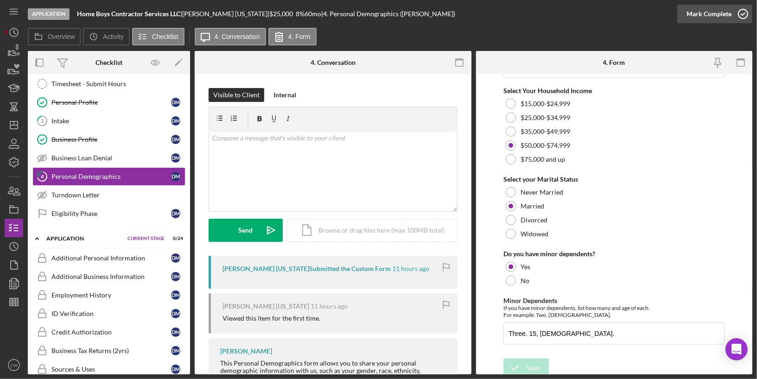
click at [743, 15] on icon "button" at bounding box center [742, 13] width 23 height 23
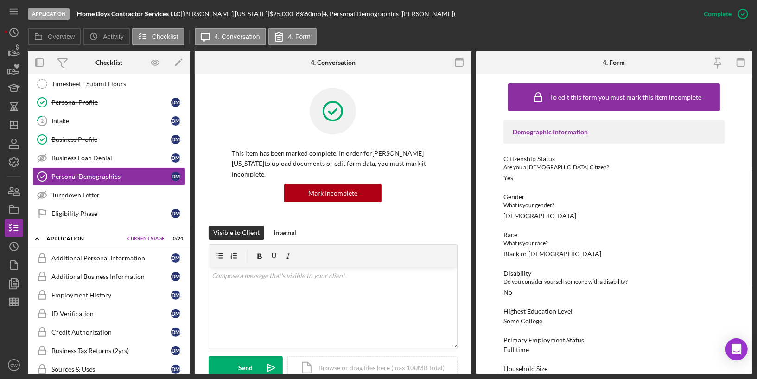
scroll to position [165, 0]
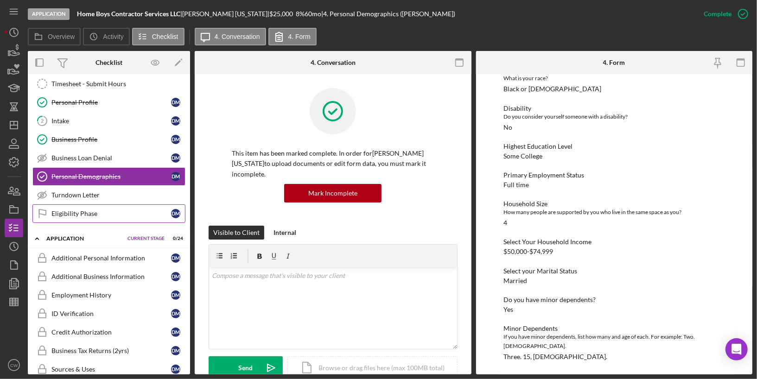
click at [56, 210] on div "Eligibility Phase" at bounding box center [111, 213] width 120 height 7
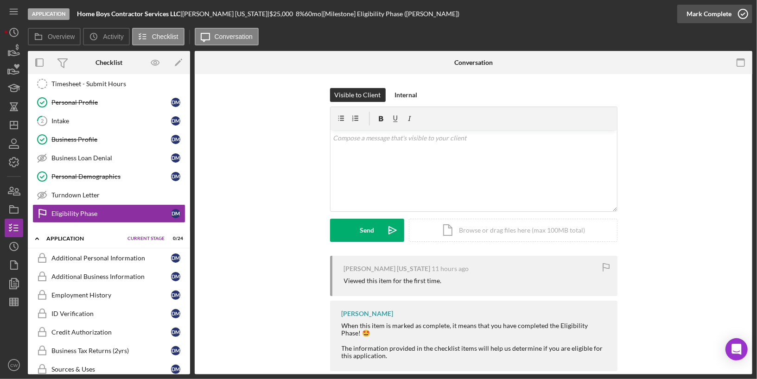
click at [742, 19] on icon "button" at bounding box center [742, 13] width 23 height 23
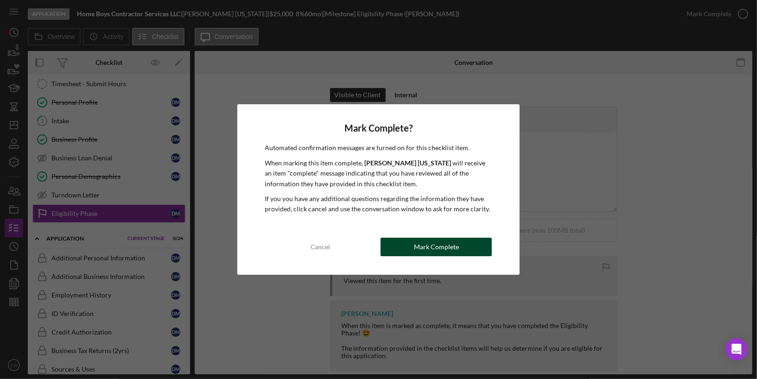
click at [457, 242] on div "Mark Complete" at bounding box center [436, 247] width 45 height 19
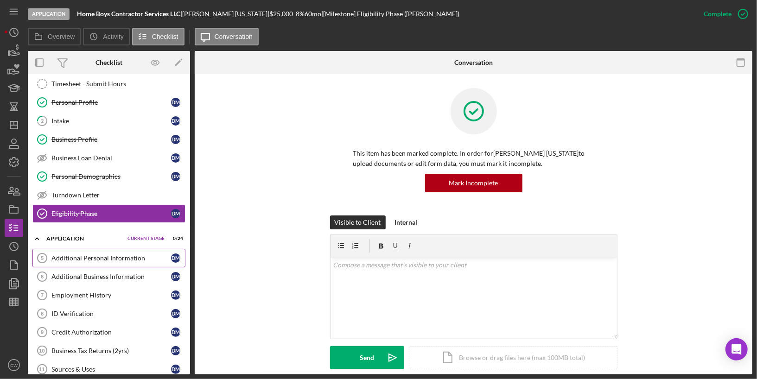
click at [86, 254] on div "Additional Personal Information" at bounding box center [111, 257] width 120 height 7
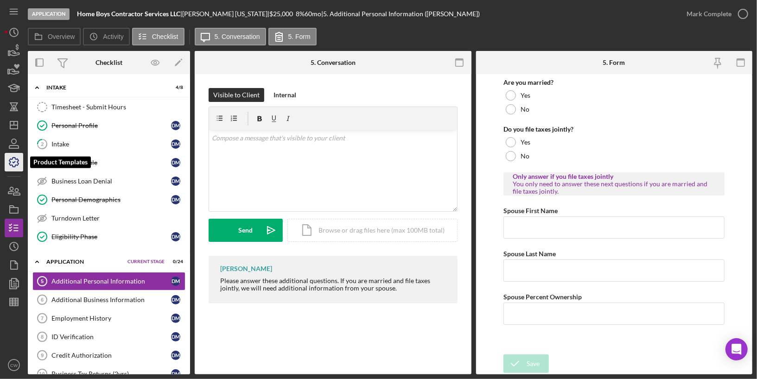
click at [16, 164] on icon "button" at bounding box center [13, 162] width 23 height 23
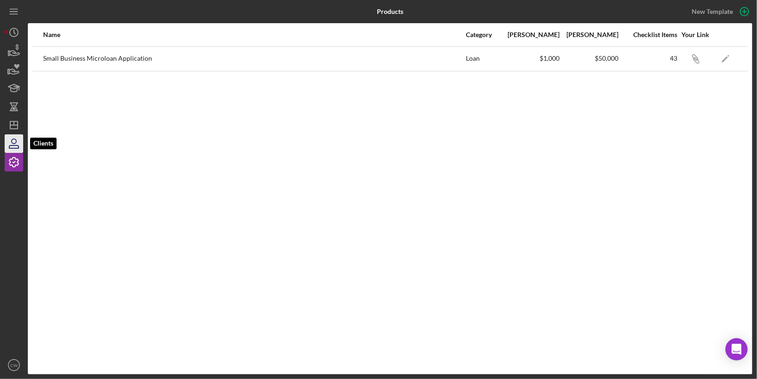
click at [13, 144] on icon "button" at bounding box center [14, 141] width 5 height 5
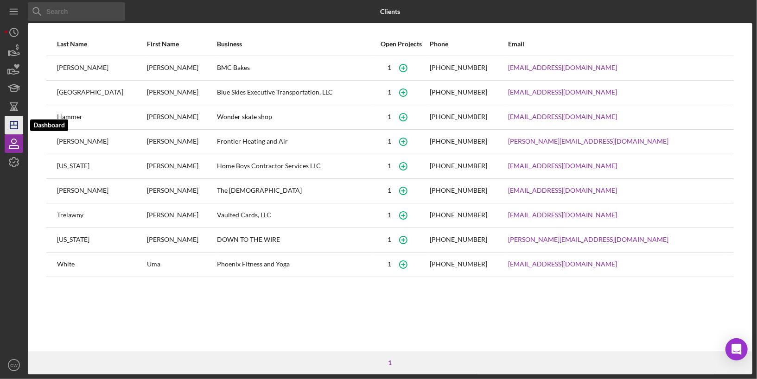
click at [14, 116] on icon "Icon/Dashboard" at bounding box center [13, 125] width 23 height 23
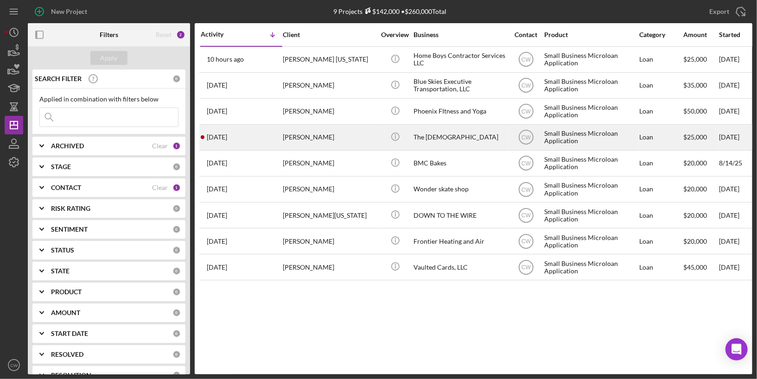
click at [227, 133] on time "[DATE]" at bounding box center [217, 136] width 20 height 7
